Goal: Navigation & Orientation: Find specific page/section

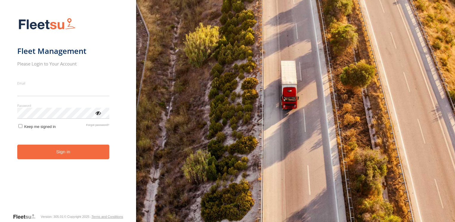
type input "**********"
click at [41, 159] on button "Sign in" at bounding box center [63, 152] width 92 height 15
click at [51, 150] on button "Sign in" at bounding box center [63, 152] width 92 height 15
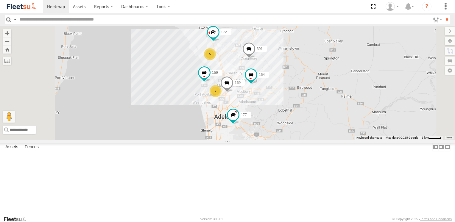
scroll to position [89, 0]
click at [0, 0] on span at bounding box center [0, 0] width 0 height 0
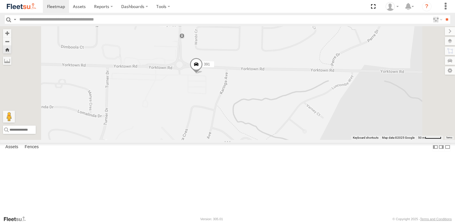
click at [203, 74] on span at bounding box center [196, 66] width 13 height 16
